Goal: Task Accomplishment & Management: Manage account settings

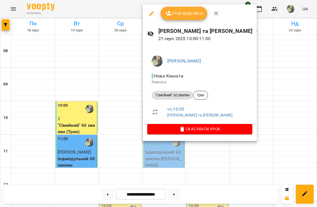
scroll to position [29, 0]
click at [190, 16] on span "Урок відбувся" at bounding box center [184, 13] width 38 height 7
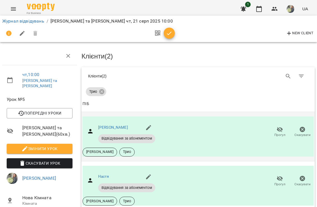
scroll to position [26, 0]
click at [169, 34] on icon "button" at bounding box center [169, 33] width 5 height 4
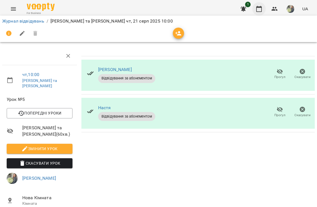
click at [255, 14] on button "button" at bounding box center [258, 8] width 13 height 13
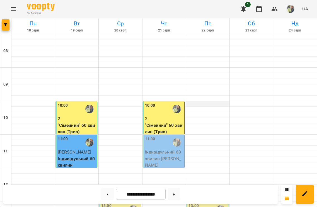
scroll to position [0, 0]
click at [156, 139] on div "11:00" at bounding box center [164, 142] width 38 height 13
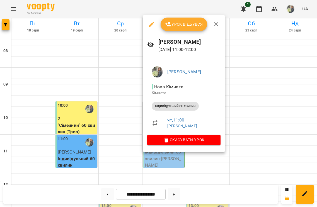
click at [191, 22] on span "Урок відбувся" at bounding box center [184, 24] width 38 height 7
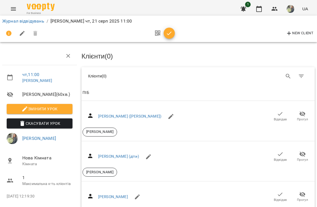
scroll to position [320, 0]
click at [169, 33] on icon "button" at bounding box center [169, 33] width 5 height 4
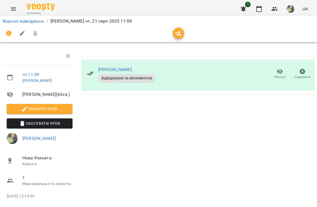
scroll to position [18, 0]
click at [261, 5] on button "button" at bounding box center [258, 8] width 13 height 13
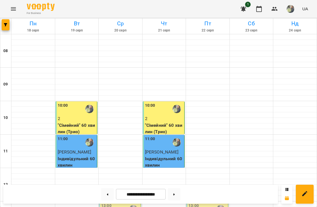
scroll to position [67, 0]
click at [154, 201] on div at bounding box center [163, 204] width 43 height 6
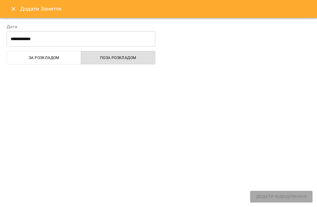
select select "**********"
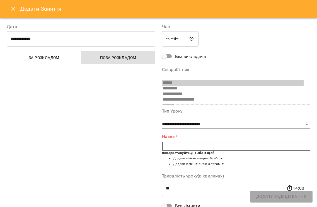
click at [193, 145] on input "text" at bounding box center [236, 146] width 149 height 9
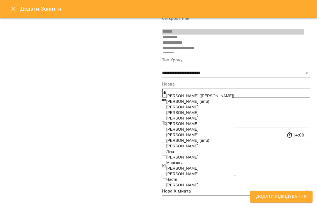
scroll to position [52, 0]
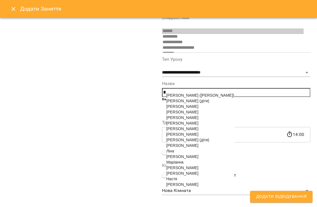
click at [181, 176] on span "[PERSON_NAME]" at bounding box center [182, 173] width 32 height 4
type input "**********"
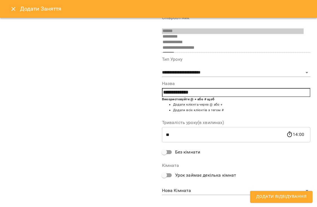
click at [290, 199] on span "Додати Відвідування" at bounding box center [281, 196] width 50 height 7
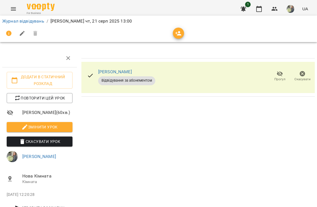
click at [91, 76] on icon at bounding box center [90, 76] width 5 height 4
click at [233, 84] on div "[PERSON_NAME] індив Відвідування за абонементом Прогул Скасувати" at bounding box center [197, 77] width 233 height 31
click at [259, 11] on icon "button" at bounding box center [259, 9] width 7 height 7
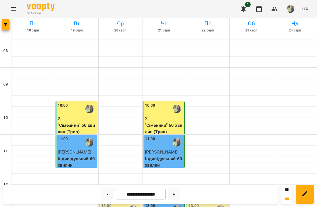
scroll to position [131, 0]
click at [162, 203] on div "13:00" at bounding box center [164, 209] width 38 height 13
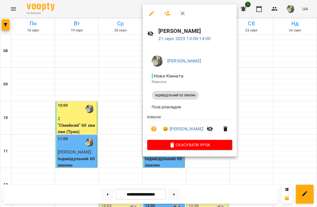
click at [185, 29] on h6 "[PERSON_NAME]" at bounding box center [195, 31] width 74 height 9
click at [176, 132] on link "😀 [PERSON_NAME]" at bounding box center [183, 129] width 40 height 7
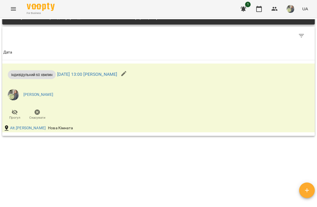
scroll to position [298, 0]
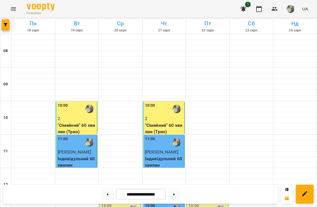
scroll to position [92, 0]
click at [150, 203] on label "13:00" at bounding box center [150, 206] width 10 height 6
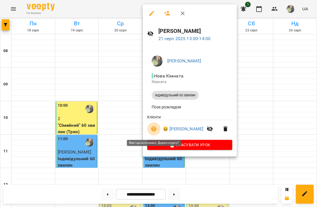
click at [154, 130] on icon "button" at bounding box center [153, 129] width 7 height 7
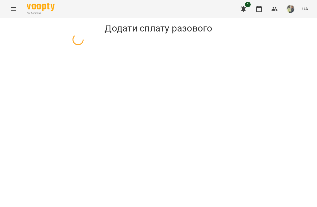
select select "**********"
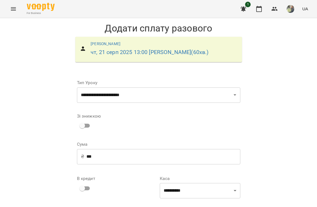
scroll to position [45, 0]
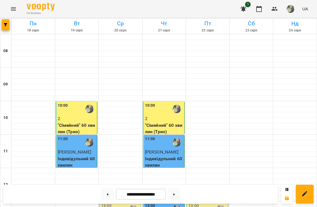
scroll to position [41, 0]
